Goal: Transaction & Acquisition: Purchase product/service

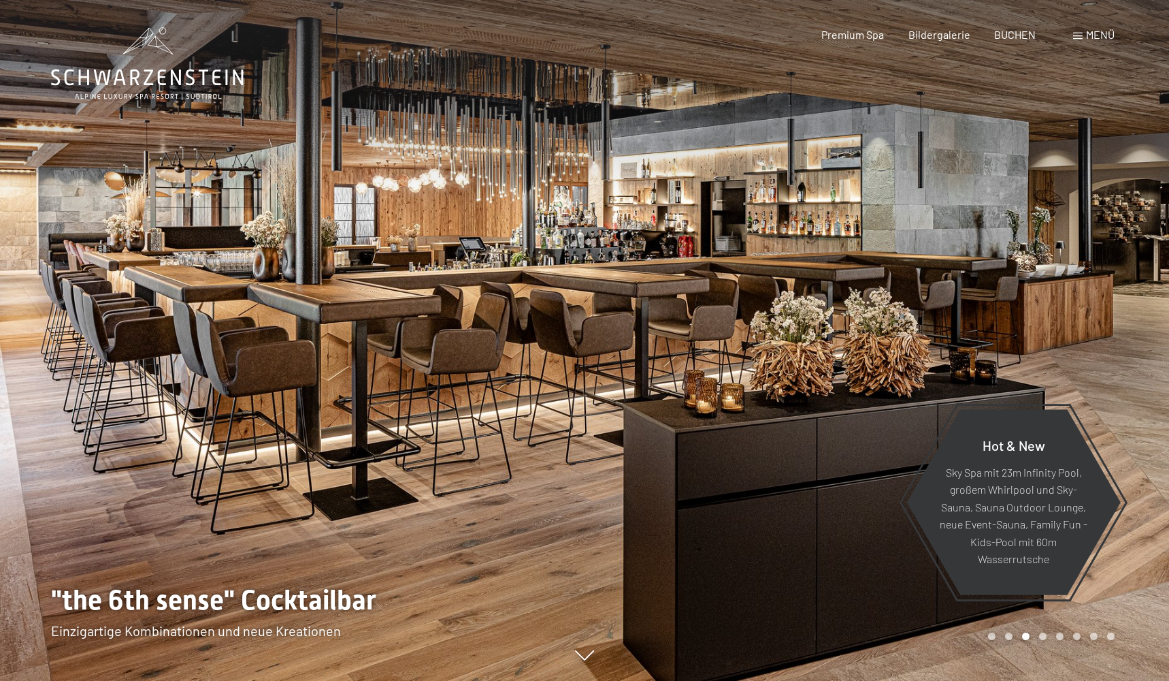
click at [1081, 35] on span at bounding box center [1078, 36] width 10 height 7
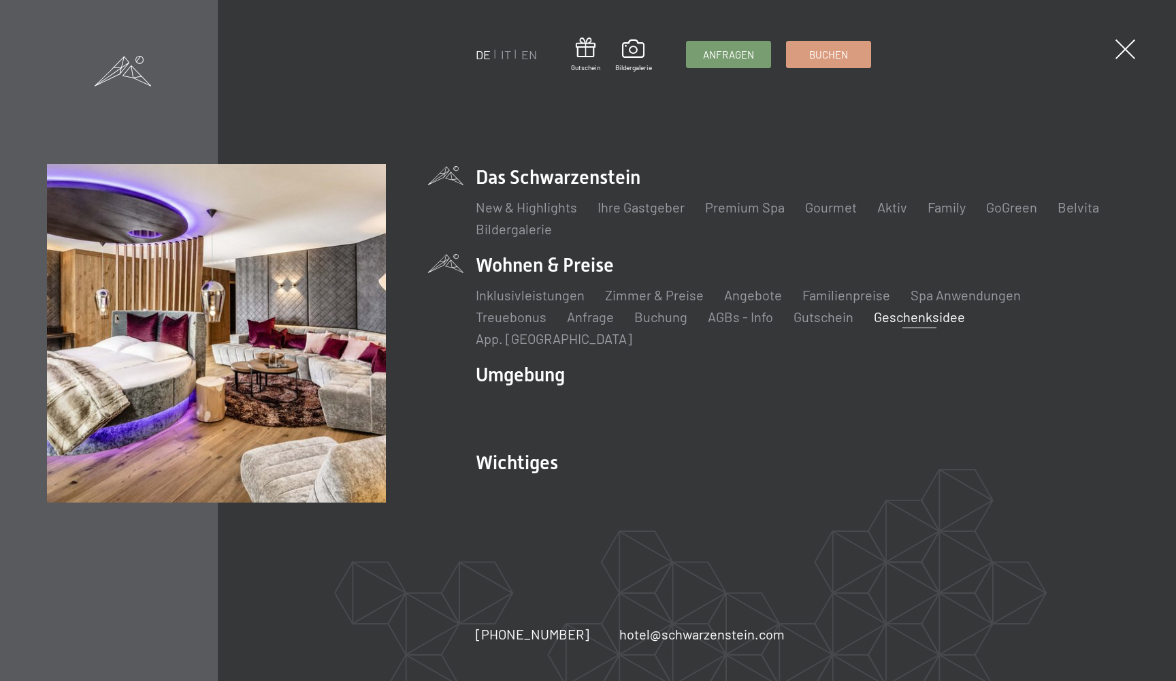
click at [874, 325] on link "Geschenksidee" at bounding box center [919, 316] width 91 height 16
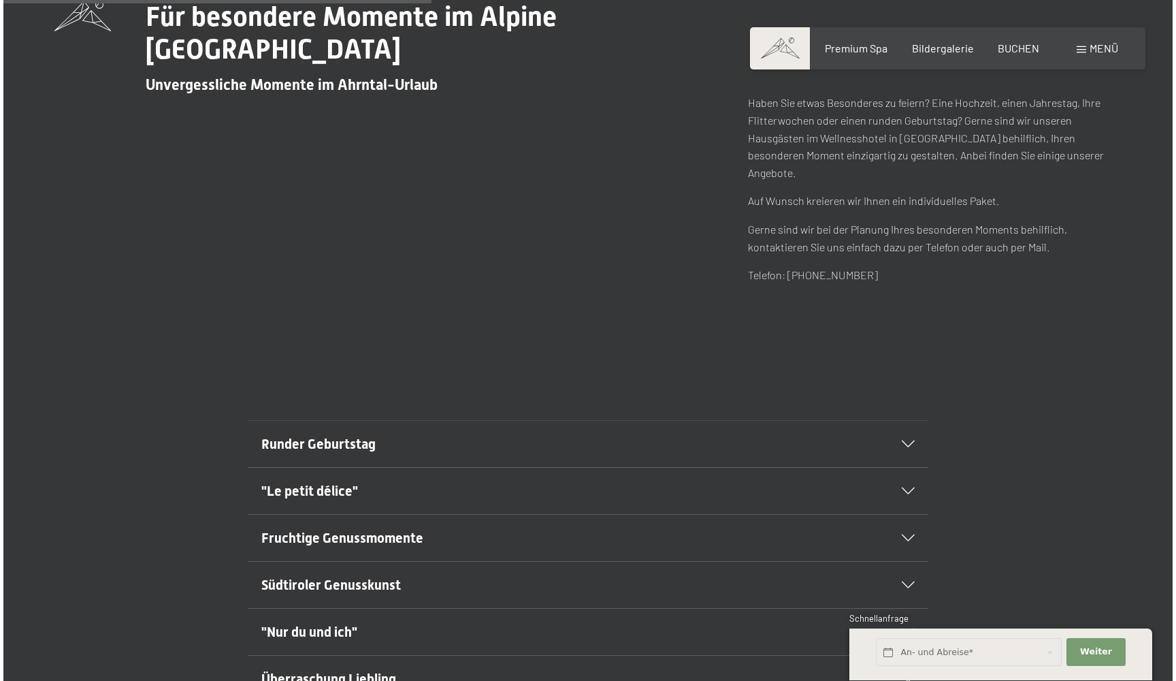
scroll to position [420, 0]
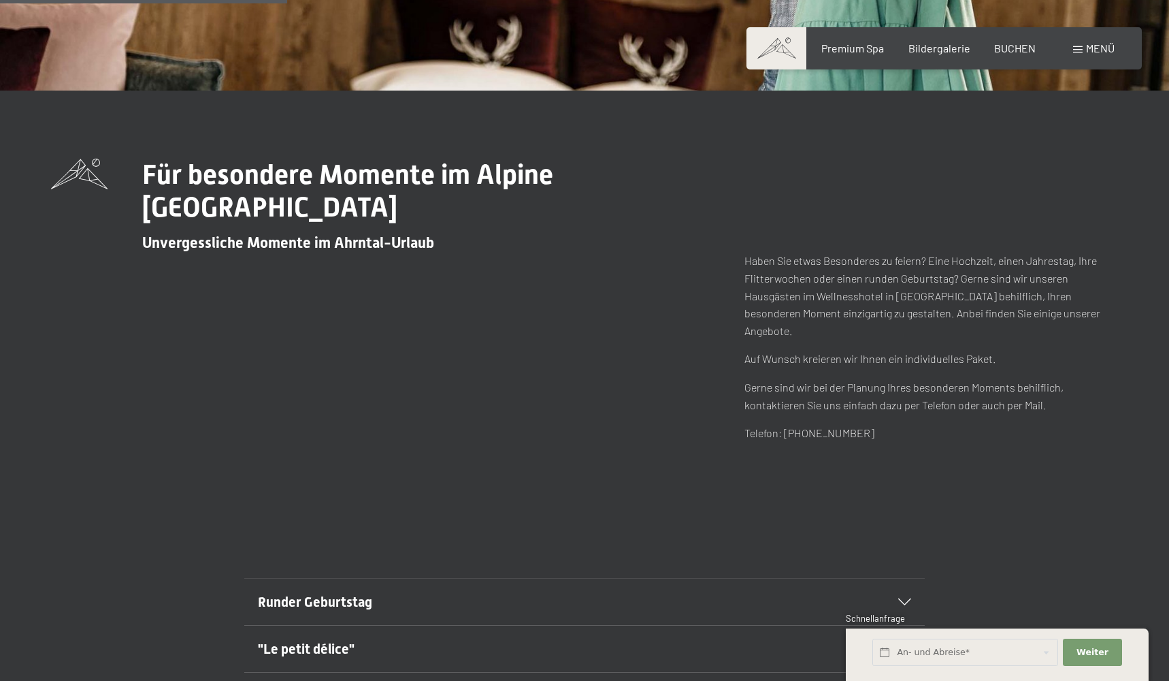
click at [1097, 43] on span "Menü" at bounding box center [1100, 48] width 29 height 13
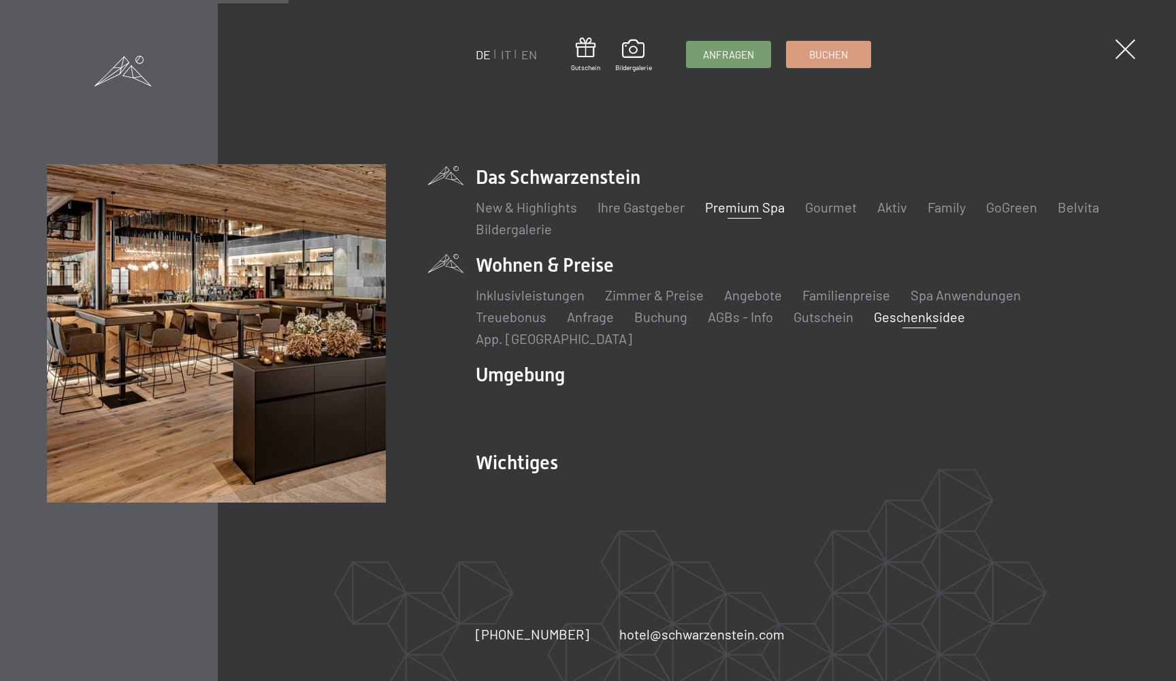
click at [760, 215] on link "Premium Spa" at bounding box center [745, 207] width 80 height 16
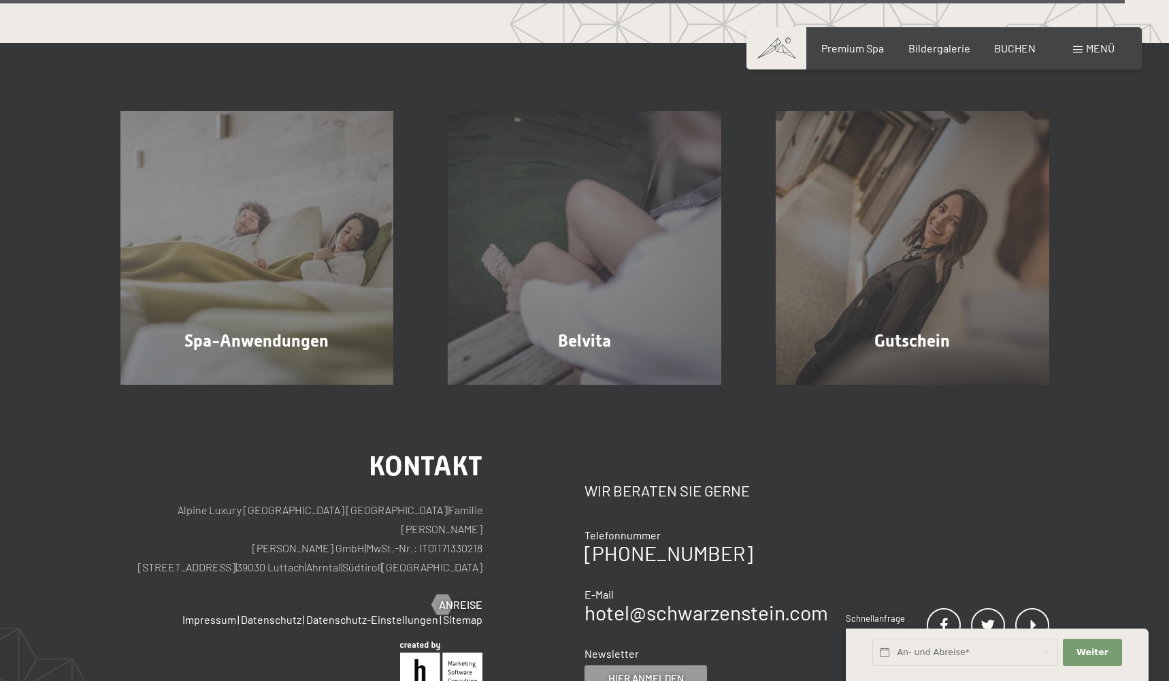
scroll to position [8243, 0]
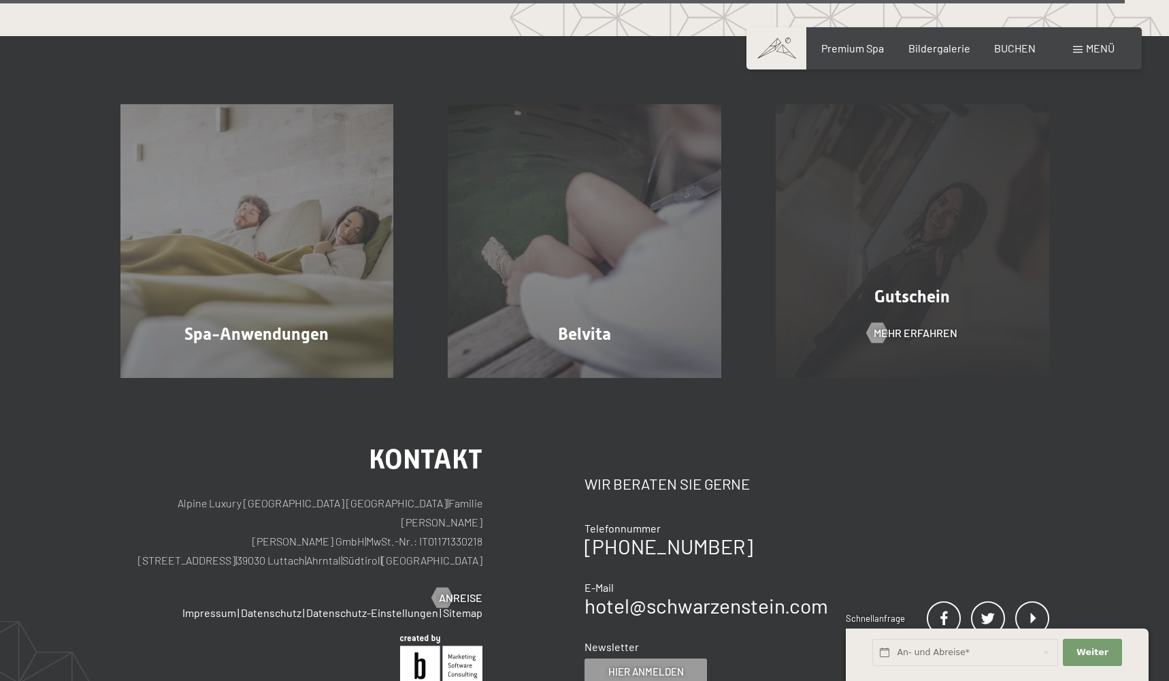
click at [881, 263] on div "Gutschein Mehr erfahren" at bounding box center [913, 241] width 328 height 274
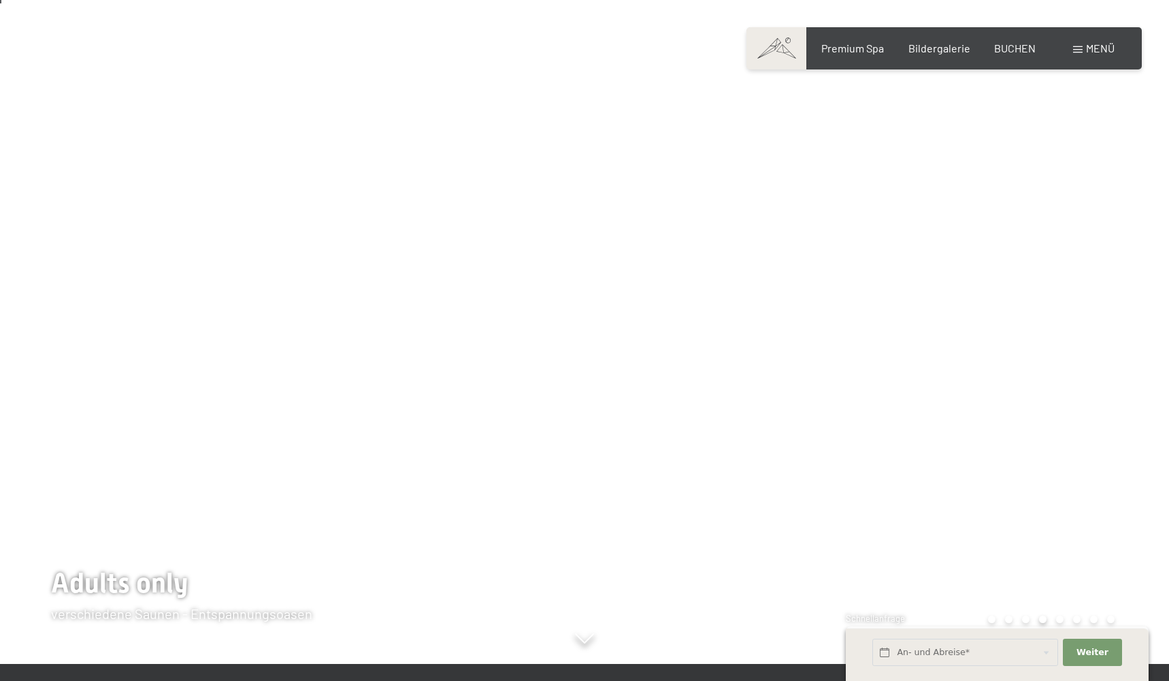
scroll to position [9, 0]
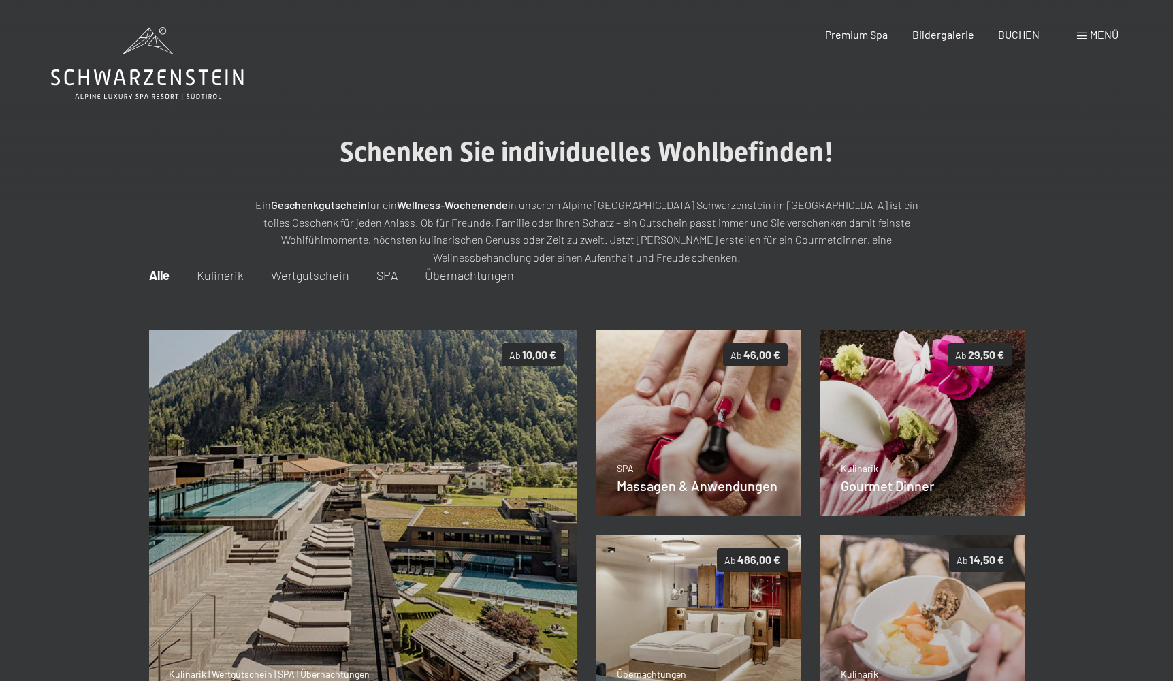
click at [395, 276] on span "SPA" at bounding box center [386, 274] width 21 height 15
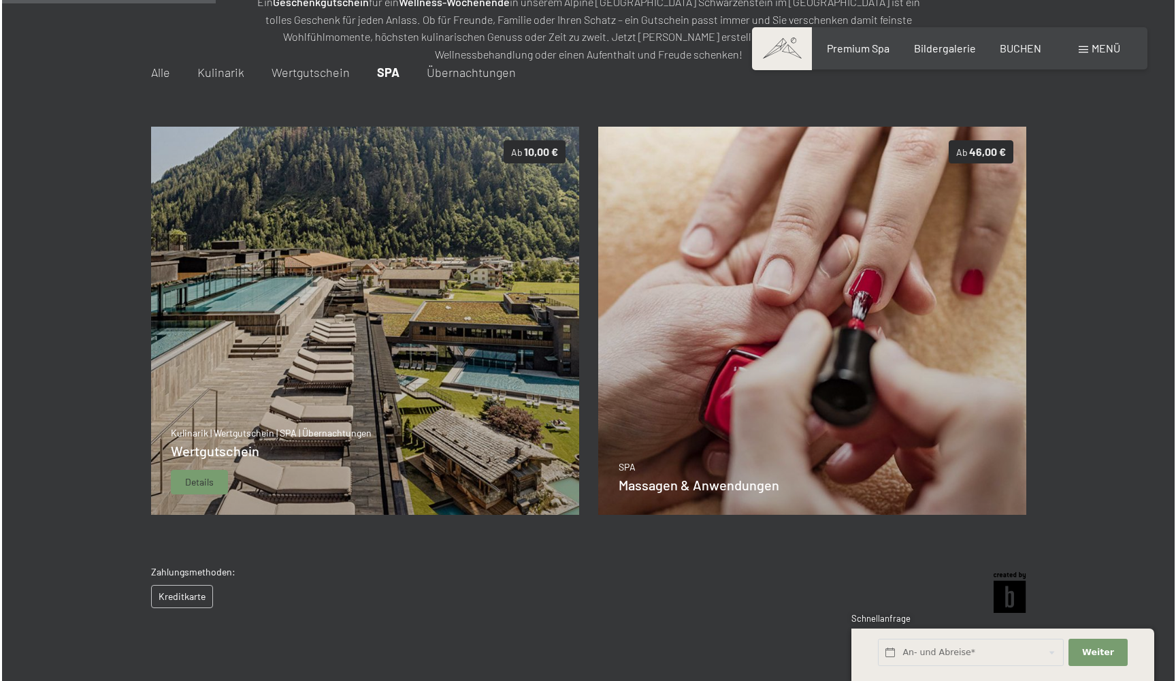
scroll to position [196, 0]
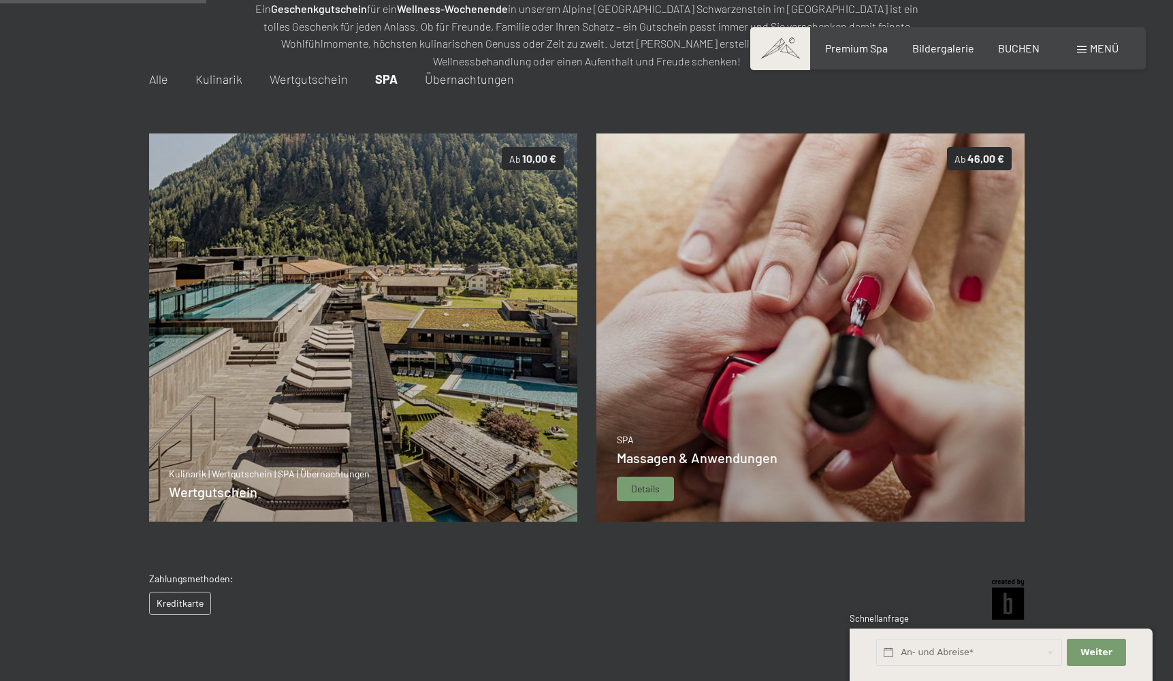
click at [708, 382] on img at bounding box center [810, 327] width 429 height 388
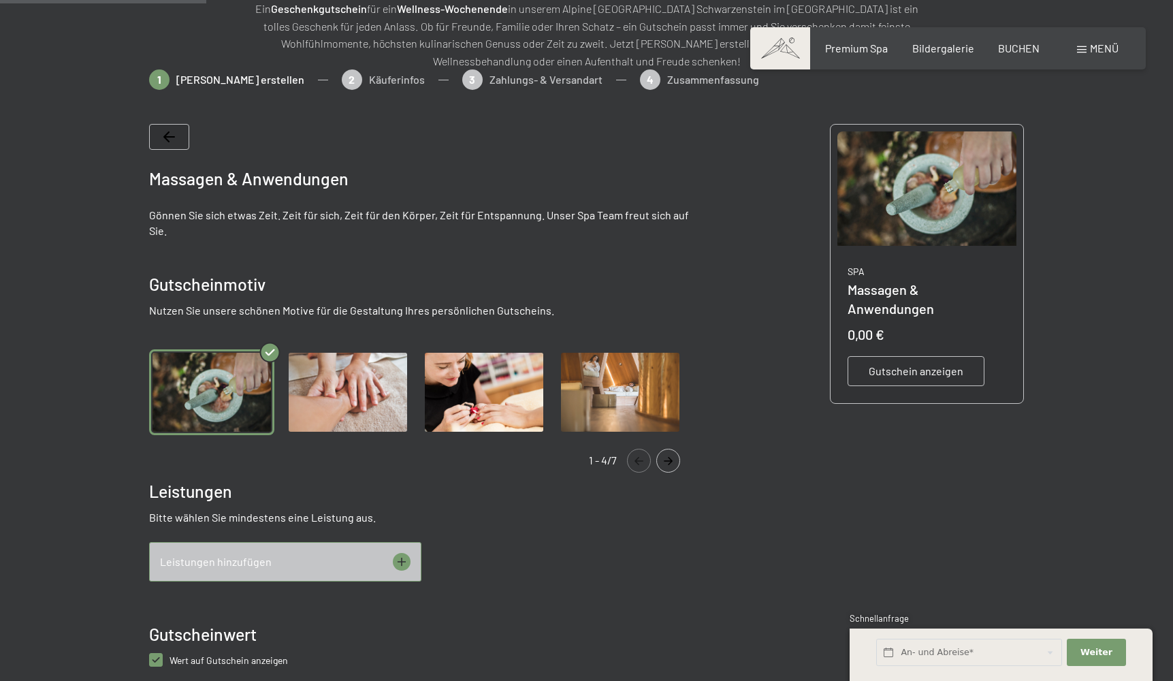
click at [321, 562] on div "Leistungen hinzufügen" at bounding box center [285, 561] width 272 height 39
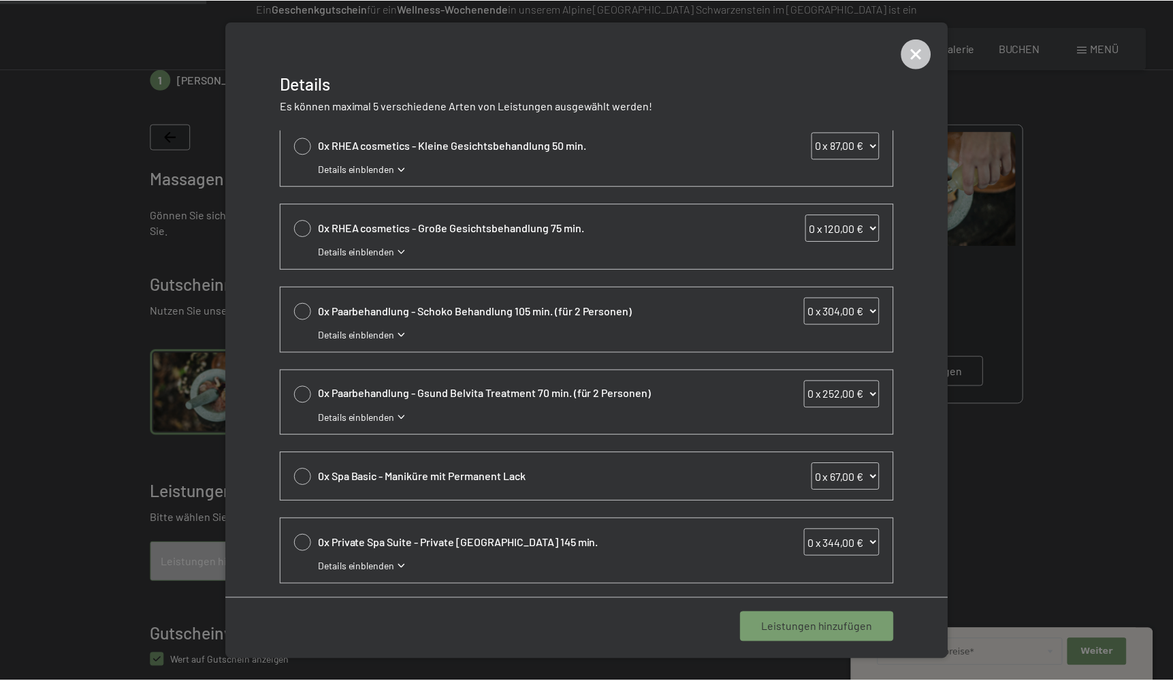
scroll to position [340, 0]
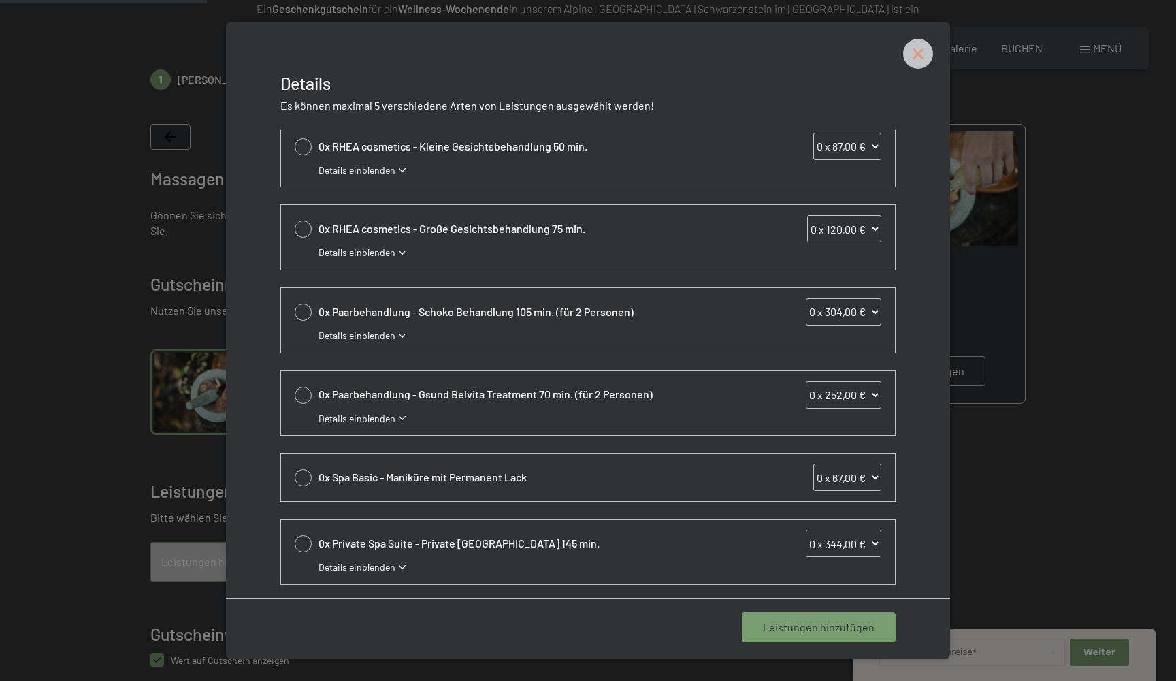
click at [916, 50] on icon at bounding box center [918, 54] width 30 height 30
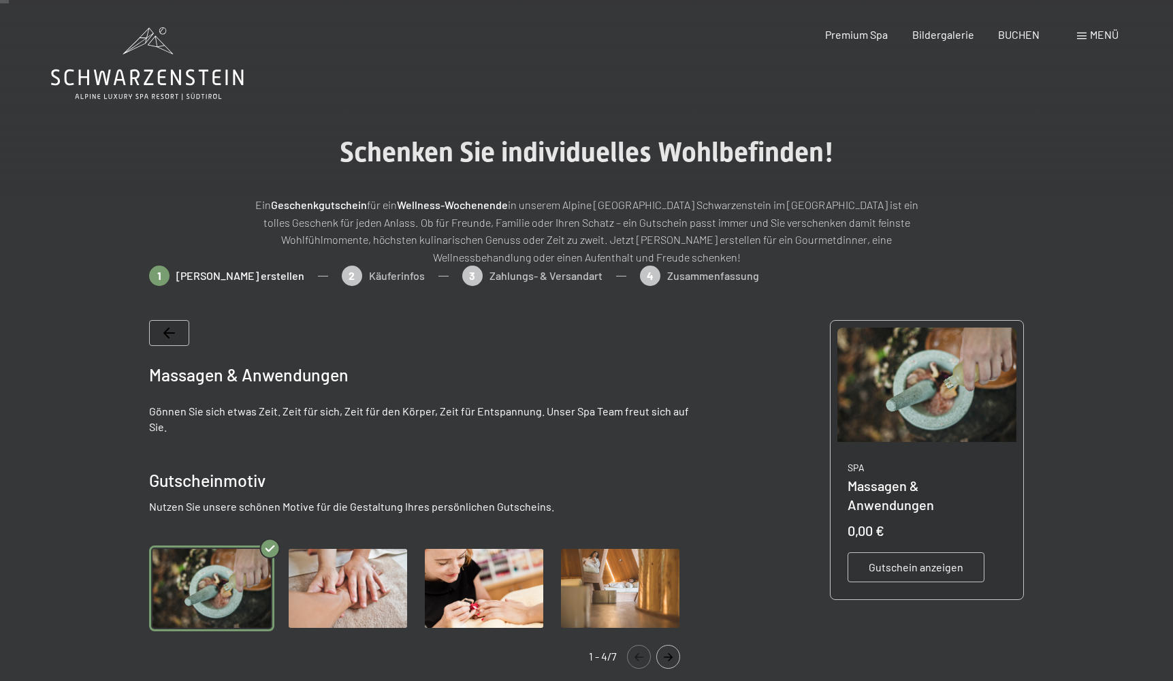
scroll to position [0, 0]
